Goal: Transaction & Acquisition: Book appointment/travel/reservation

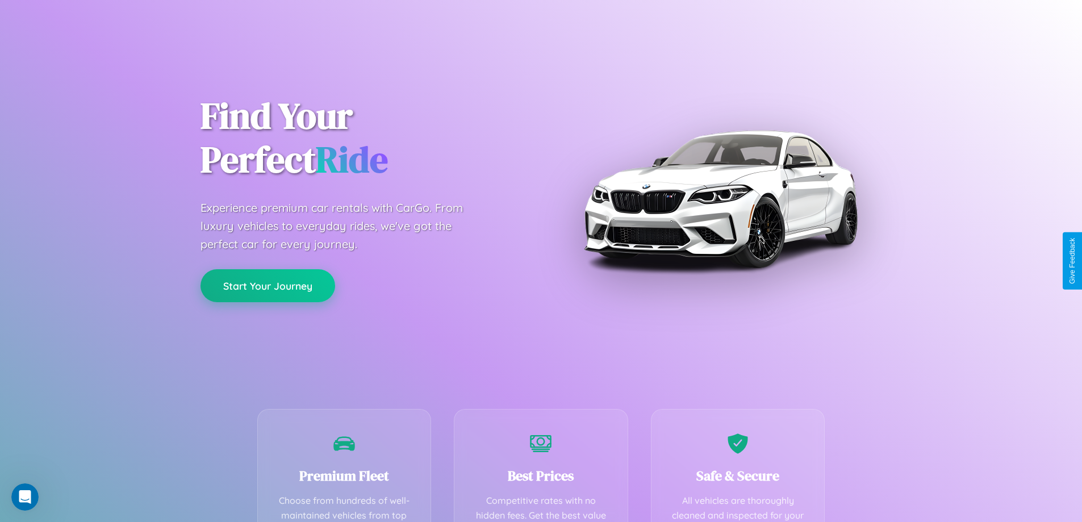
click at [267, 286] on button "Start Your Journey" at bounding box center [267, 285] width 135 height 33
click at [267, 285] on button "Start Your Journey" at bounding box center [267, 285] width 135 height 33
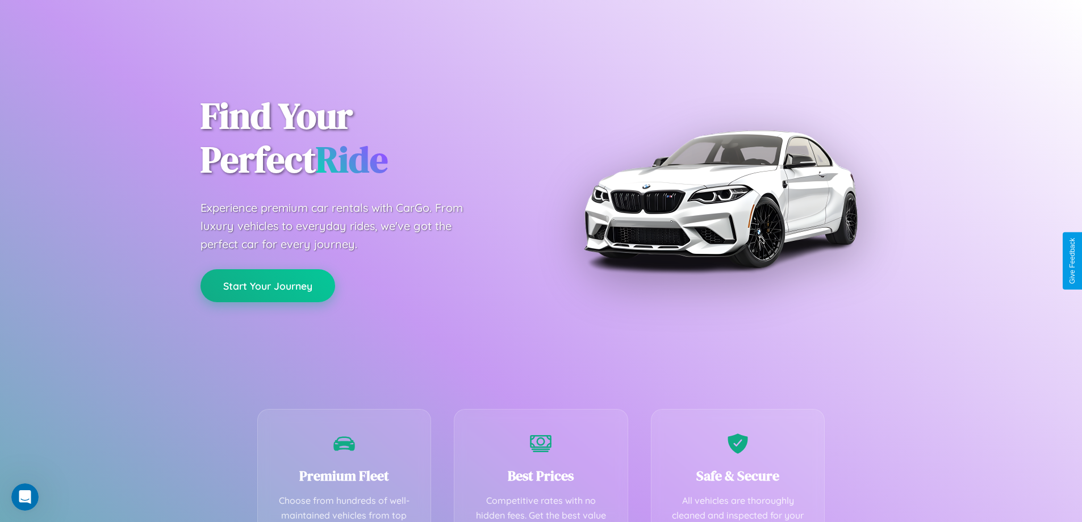
click at [267, 285] on button "Start Your Journey" at bounding box center [267, 285] width 135 height 33
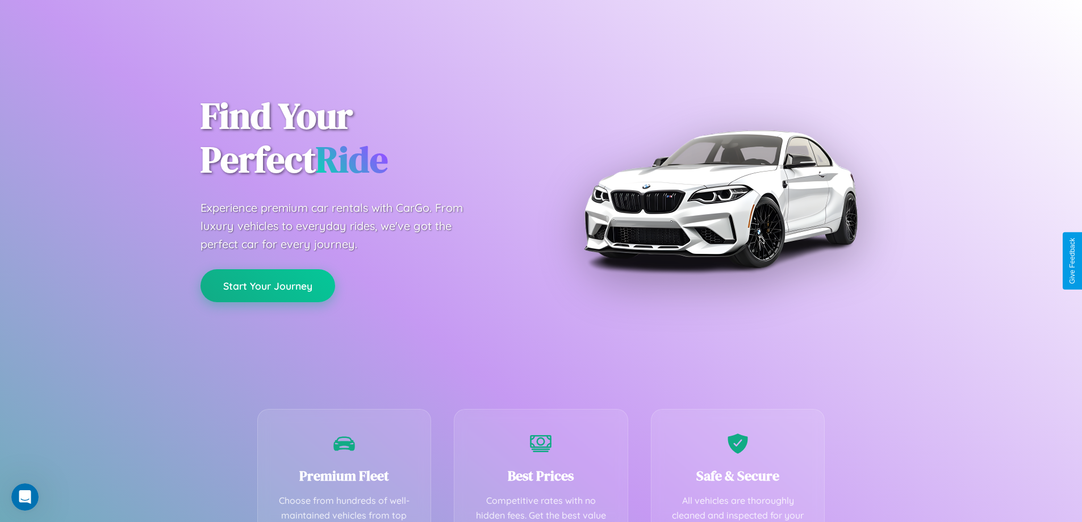
click at [267, 285] on button "Start Your Journey" at bounding box center [267, 285] width 135 height 33
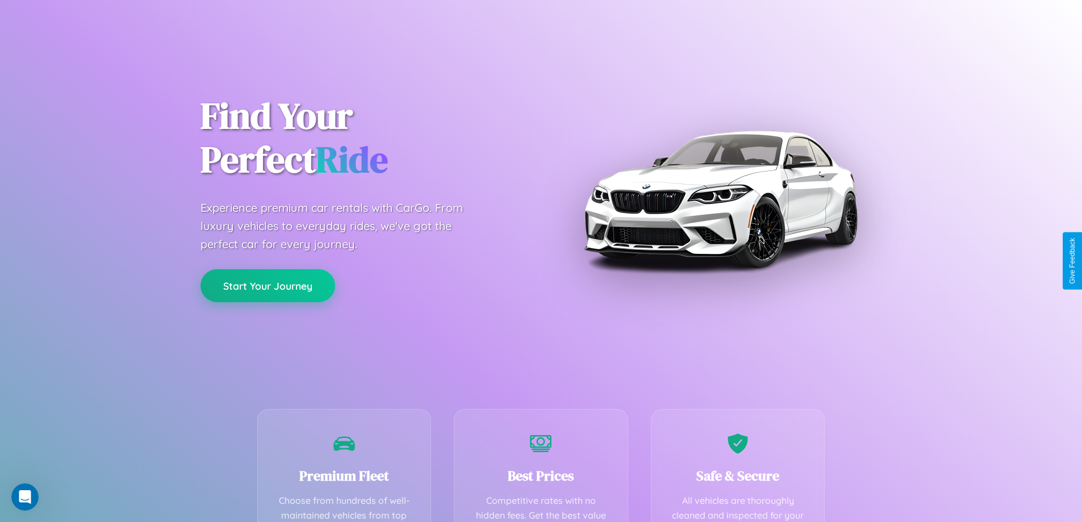
click at [267, 285] on button "Start Your Journey" at bounding box center [267, 285] width 135 height 33
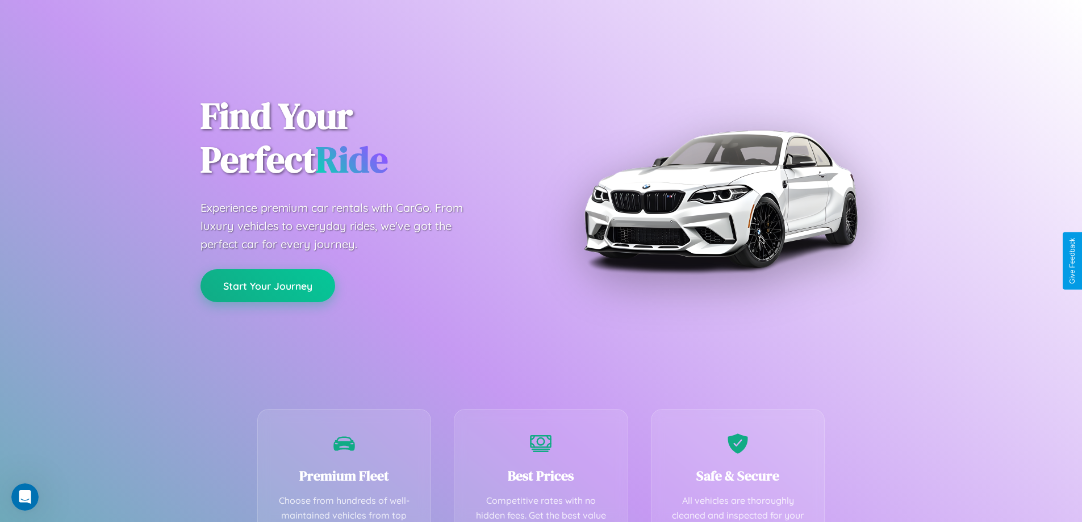
click at [267, 285] on button "Start Your Journey" at bounding box center [267, 285] width 135 height 33
